Goal: Information Seeking & Learning: Learn about a topic

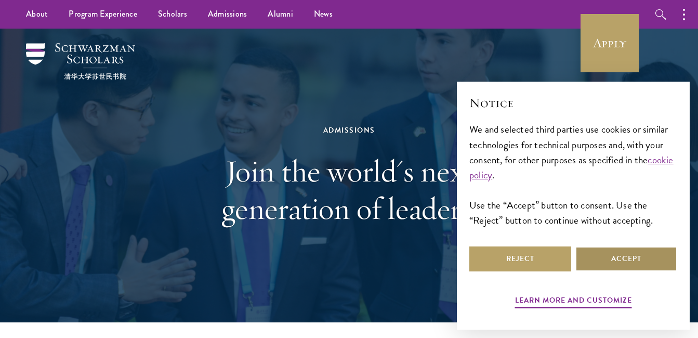
click at [627, 252] on button "Accept" at bounding box center [627, 259] width 102 height 25
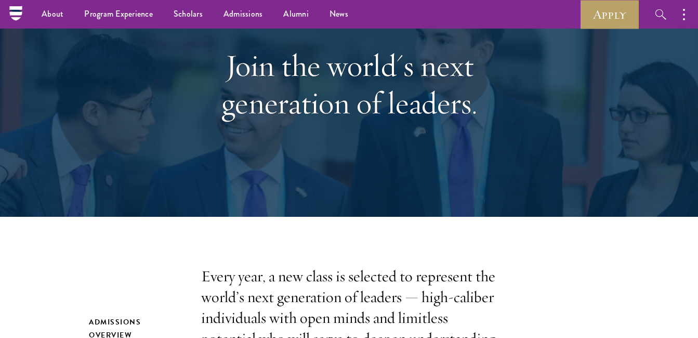
scroll to position [104, 0]
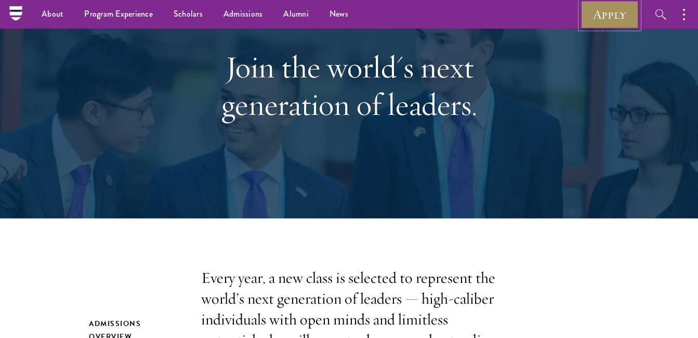
click at [619, 18] on link "Apply" at bounding box center [610, 14] width 58 height 29
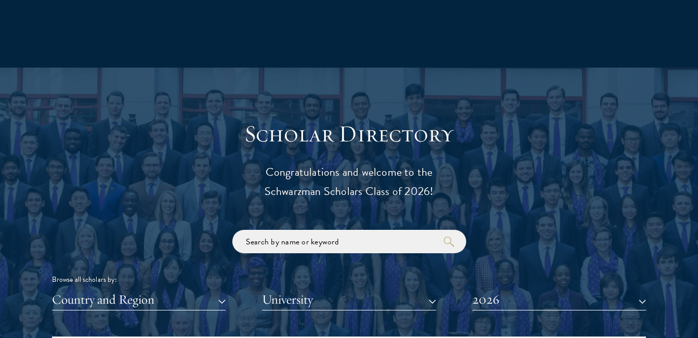
scroll to position [1144, 0]
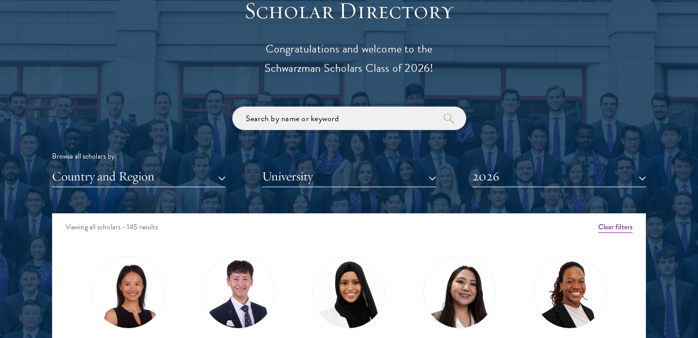
click at [321, 123] on input "search" at bounding box center [349, 118] width 234 height 23
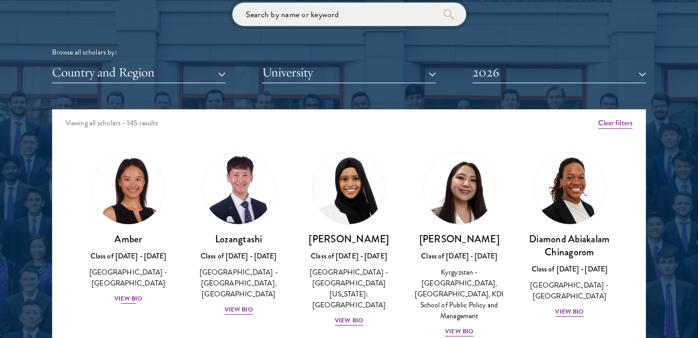
scroll to position [104, 0]
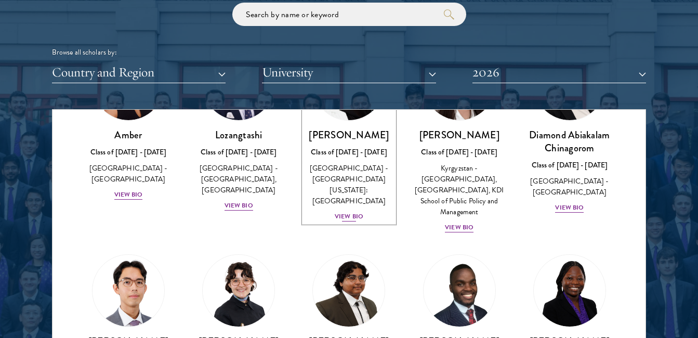
click at [336, 212] on div "View Bio" at bounding box center [349, 217] width 29 height 10
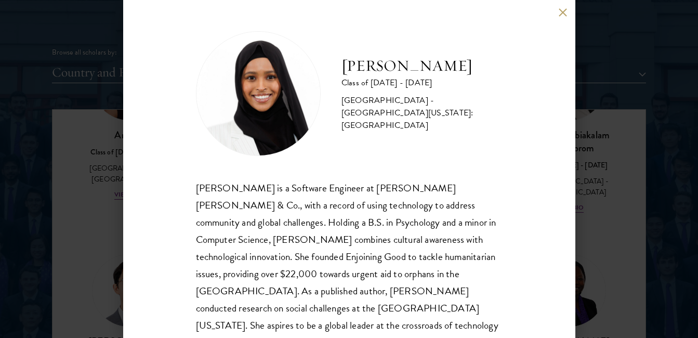
scroll to position [27, 0]
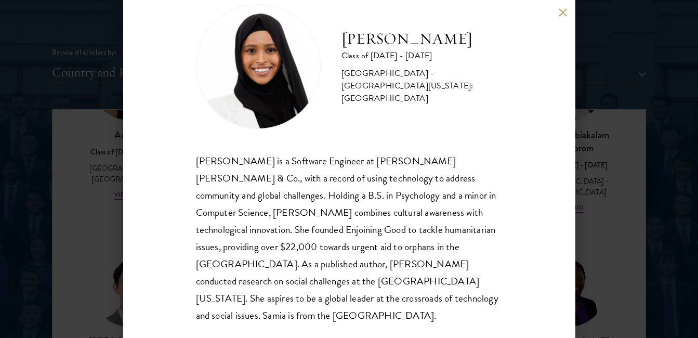
click at [561, 12] on button at bounding box center [563, 12] width 9 height 9
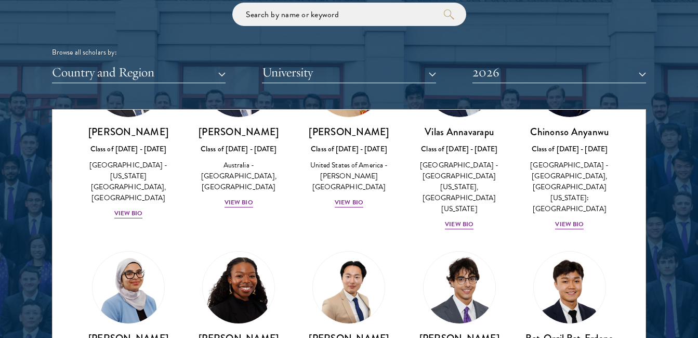
scroll to position [562, 0]
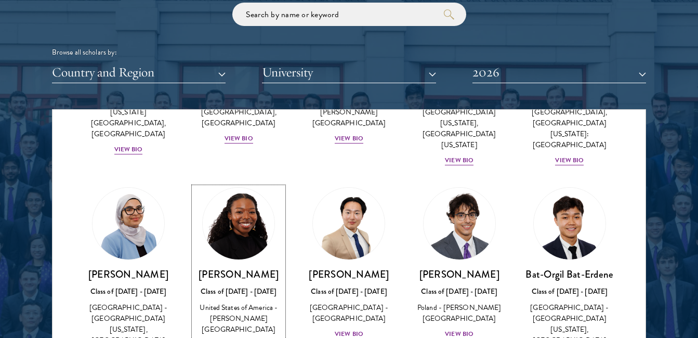
click at [251, 322] on div "Cowiya Arouna Class of [DATE] - [DATE] [GEOGRAPHIC_DATA] - [PERSON_NAME][GEOGRA…" at bounding box center [238, 309] width 89 height 83
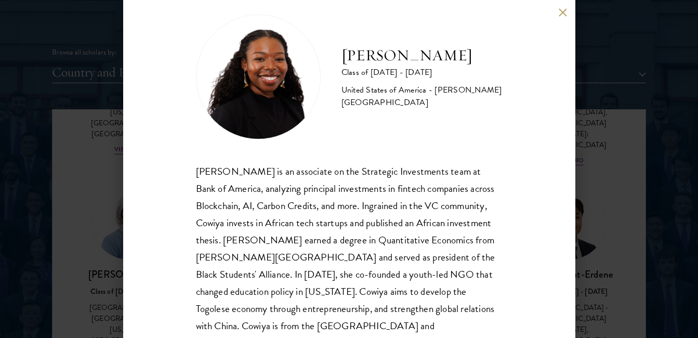
scroll to position [44, 0]
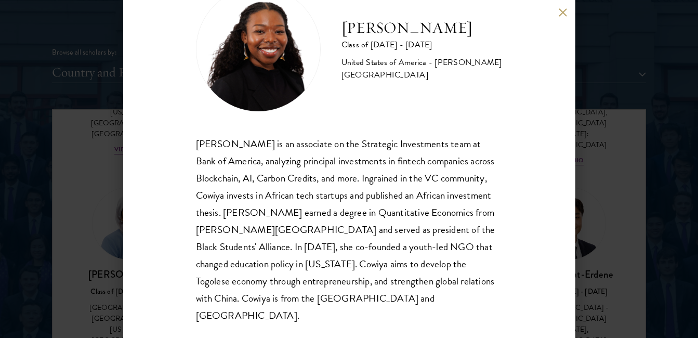
click at [563, 14] on button at bounding box center [563, 12] width 9 height 9
